Goal: Task Accomplishment & Management: Use online tool/utility

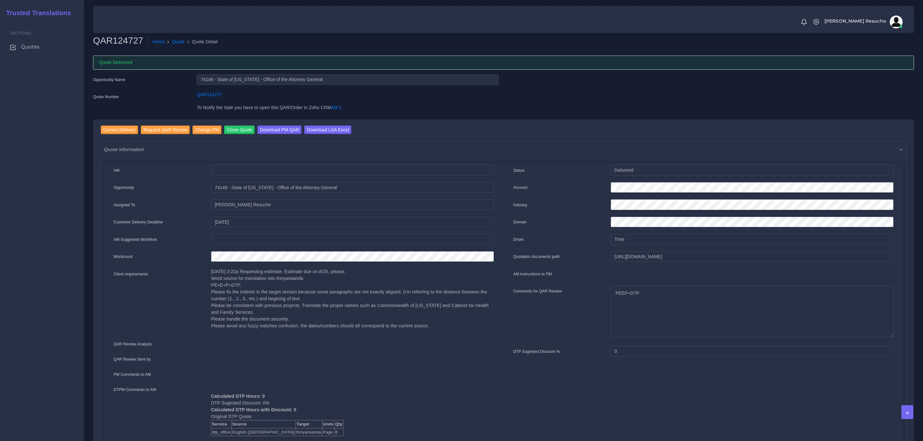
click at [179, 42] on link "Quote" at bounding box center [178, 41] width 13 height 7
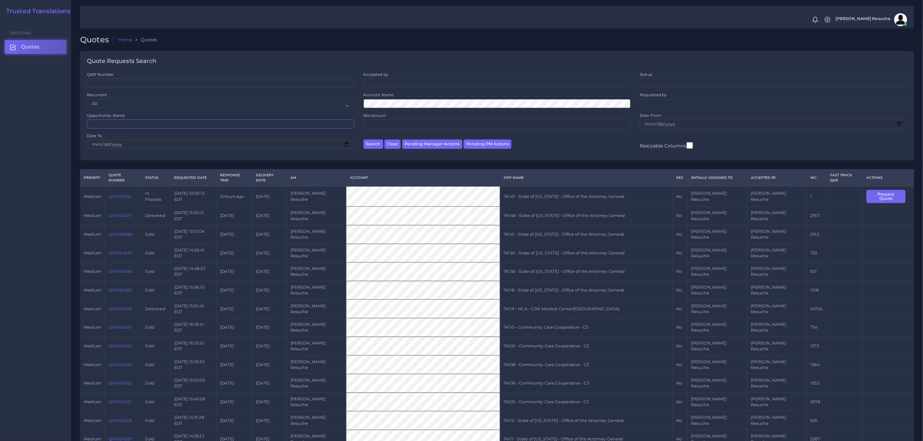
click at [139, 126] on input "Opportunity Name" at bounding box center [221, 124] width 268 height 9
click at [184, 126] on input "Opportunity Name" at bounding box center [221, 124] width 268 height 9
type input "73861"
click at [364, 140] on button "Search" at bounding box center [374, 144] width 20 height 9
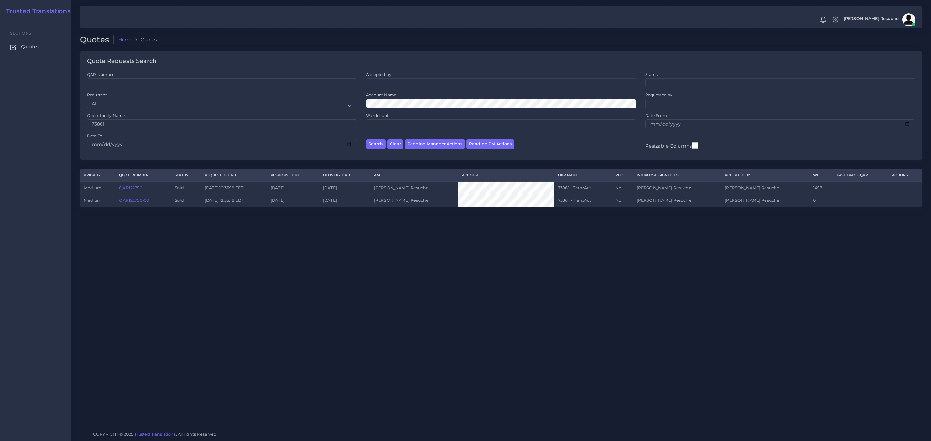
click at [157, 265] on div "Quotes Home Quotes Quote Requests Search QAR Number Accepted by All Mirta Zoia" at bounding box center [501, 213] width 860 height 426
click at [142, 201] on link "QAR122750-001" at bounding box center [135, 200] width 32 height 5
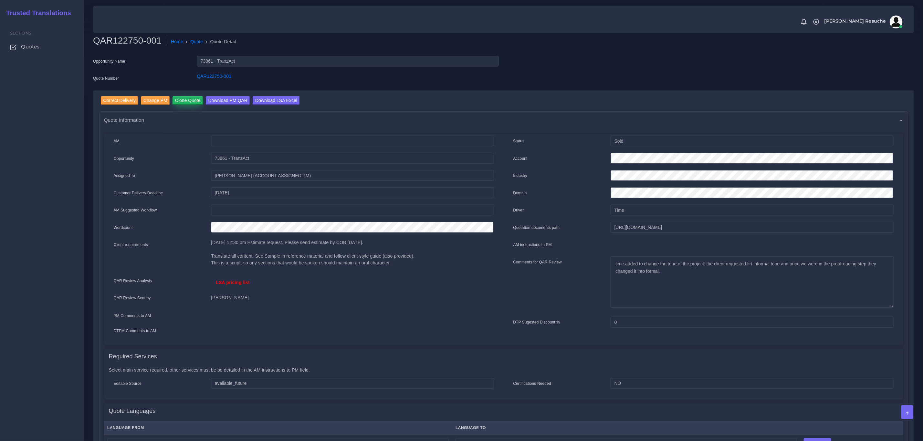
drag, startPoint x: 181, startPoint y: 98, endPoint x: 185, endPoint y: 99, distance: 3.9
click at [181, 98] on input "Clone Quote" at bounding box center [188, 100] width 31 height 9
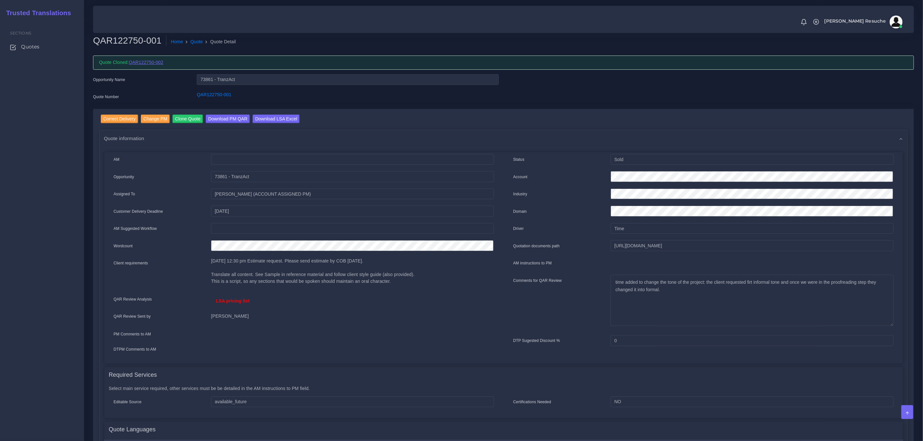
click at [162, 63] on link "QAR122750-002" at bounding box center [146, 62] width 35 height 5
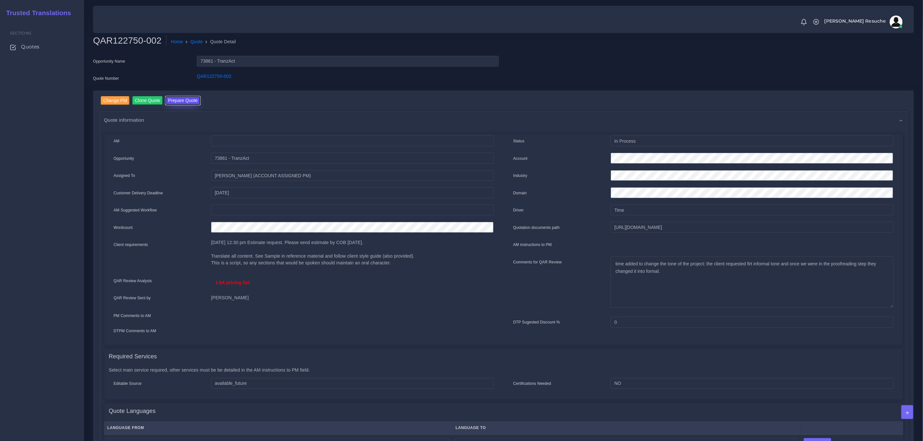
click at [184, 101] on button "Prepare Quote" at bounding box center [182, 100] width 35 height 9
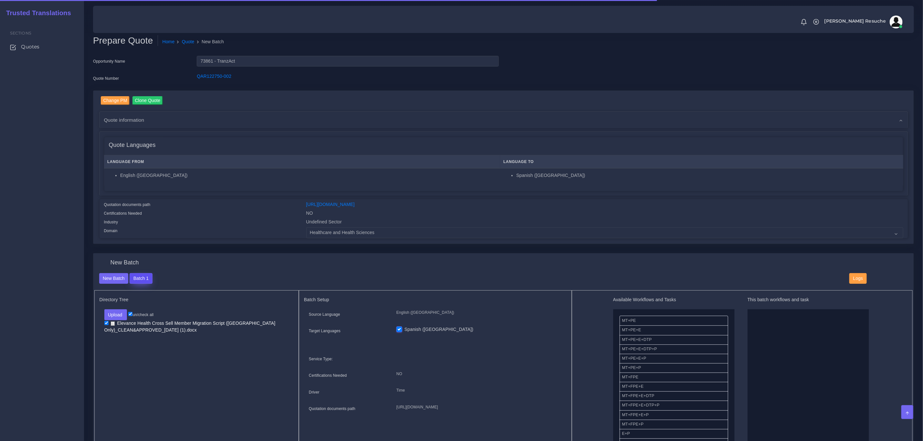
click at [139, 279] on button "Batch 1" at bounding box center [141, 278] width 23 height 11
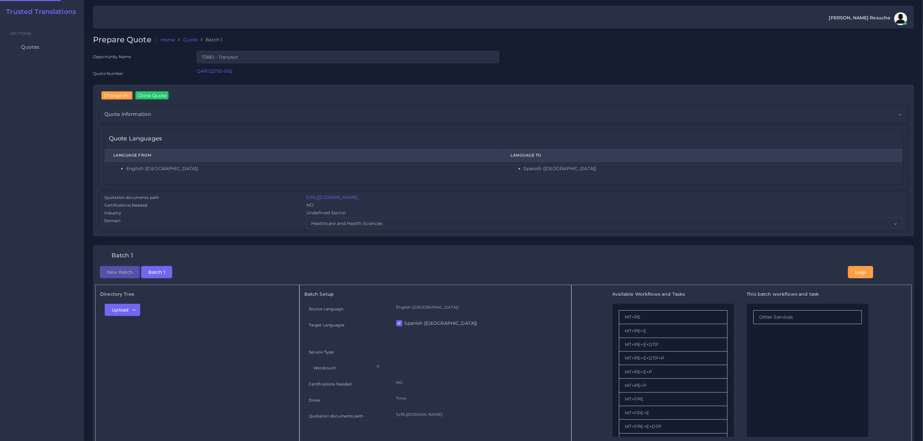
checkbox input "true"
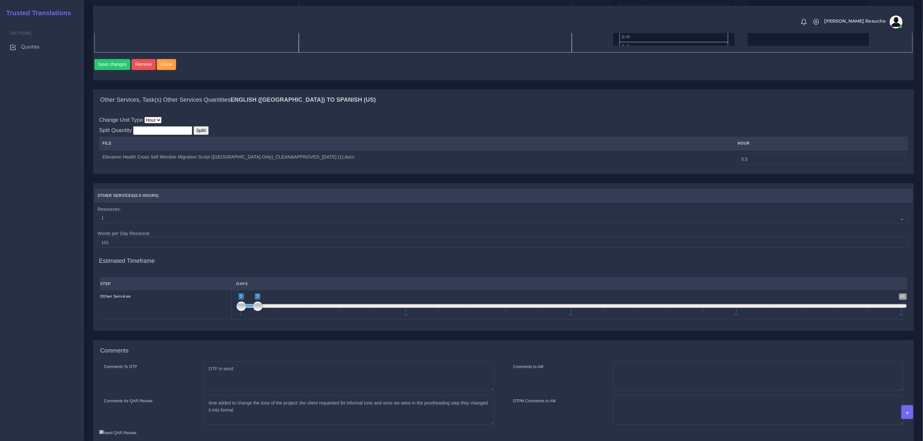
scroll to position [450, 0]
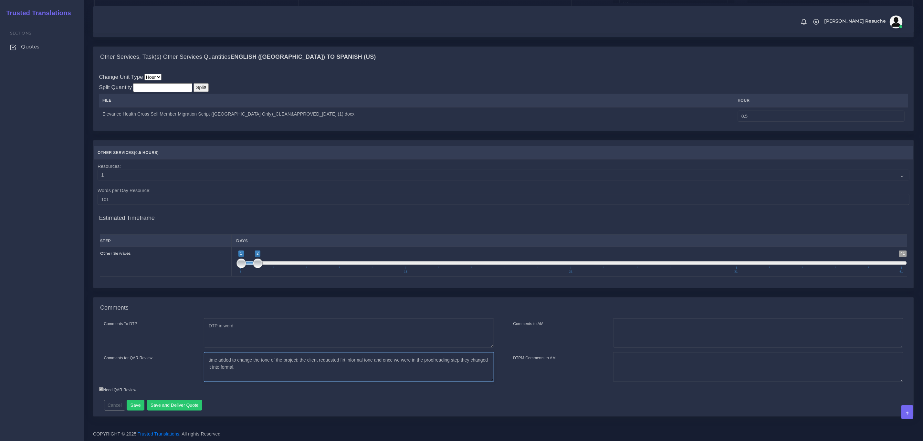
click at [274, 376] on textarea "time added to change the tone of the project: the client requested firt informa…" at bounding box center [349, 368] width 290 height 30
type textarea "time added to change the tone of the project: the client requested firt informa…"
click at [190, 407] on button "Save and Deliver Quote" at bounding box center [175, 405] width 56 height 11
